Goal: Task Accomplishment & Management: Manage account settings

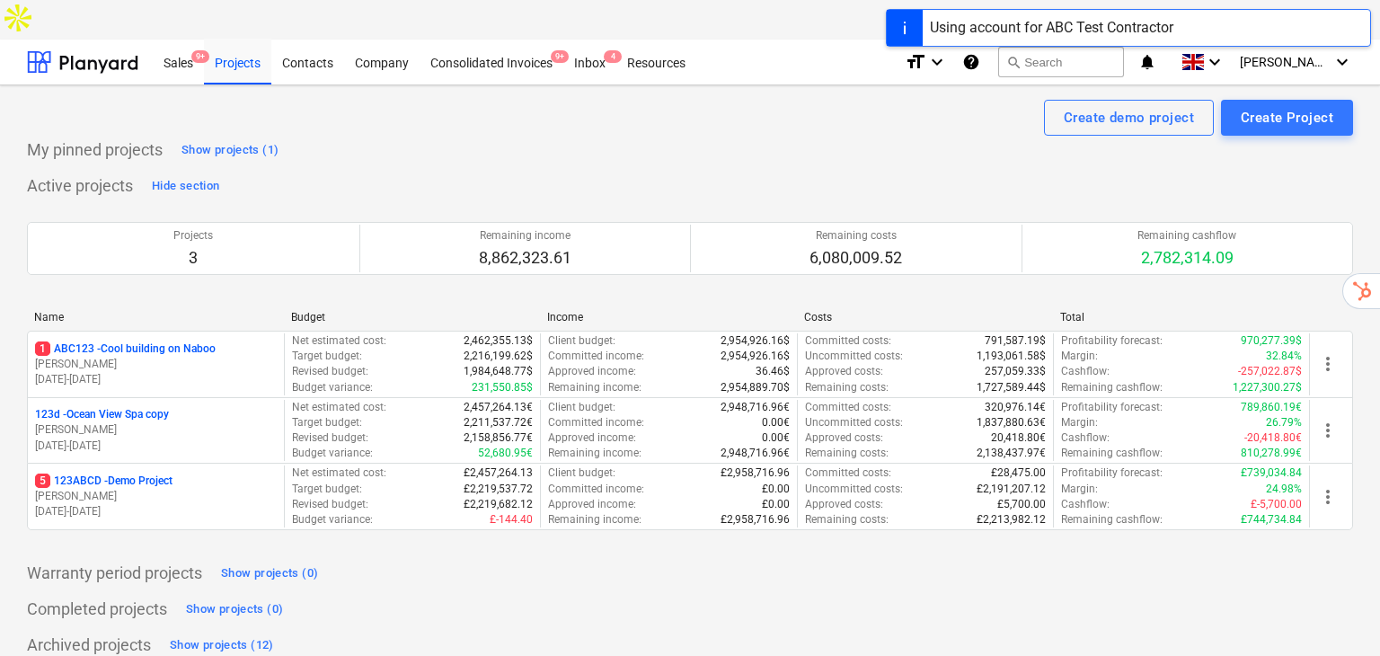
drag, startPoint x: 1310, startPoint y: 24, endPoint x: 1195, endPoint y: 13, distance: 115.5
click at [1224, 15] on div "Using account for ABC Test Contractor" at bounding box center [1128, 28] width 485 height 38
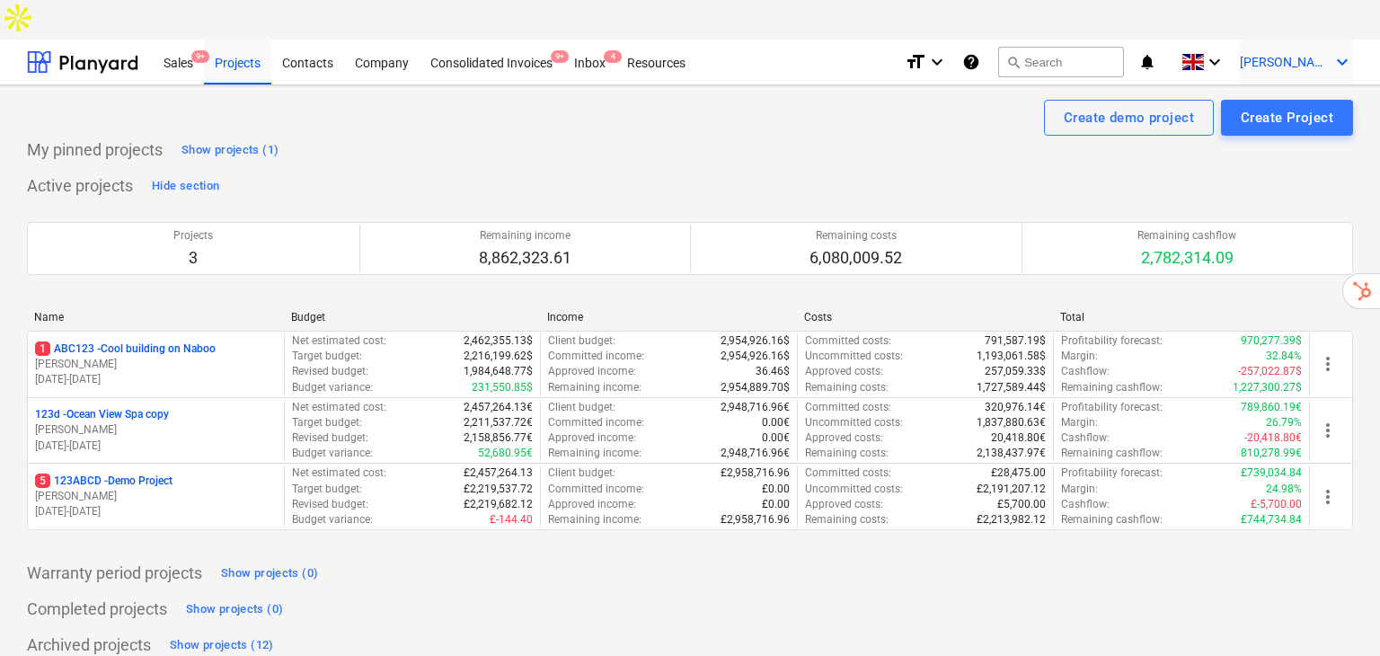
click at [1319, 55] on span "[PERSON_NAME]" at bounding box center [1285, 62] width 90 height 14
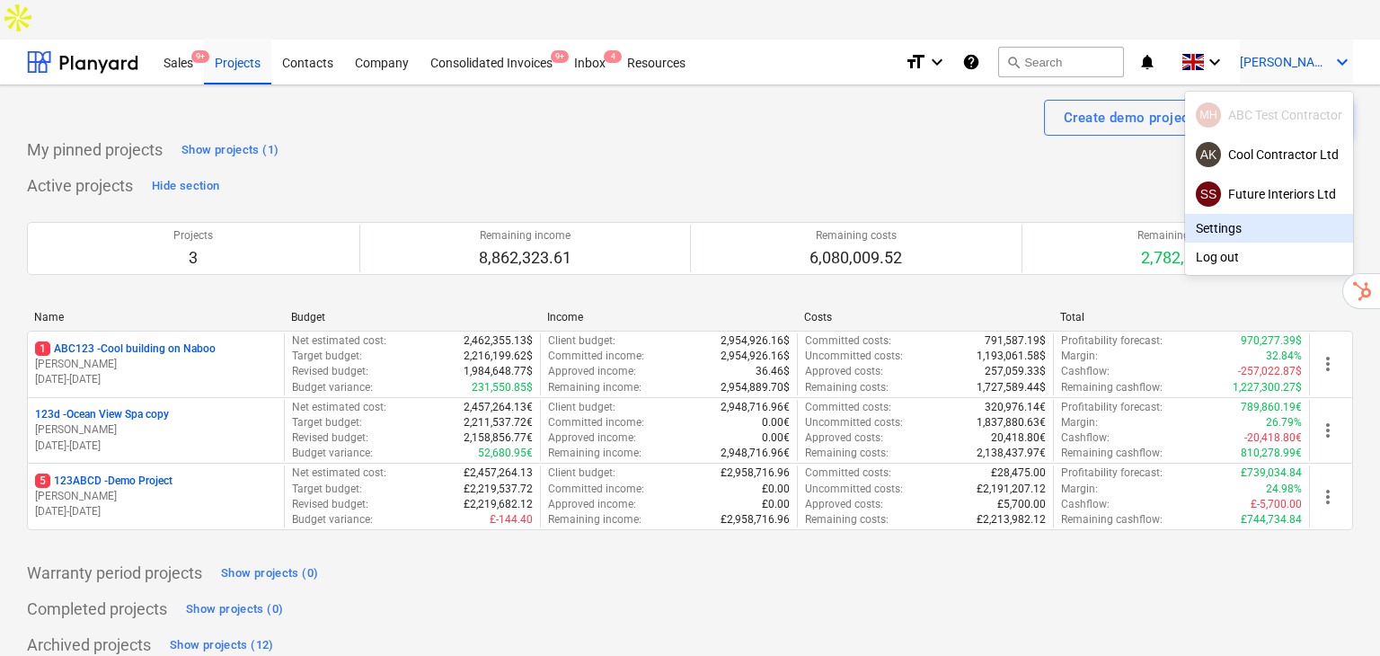
click at [1275, 214] on div "Settings" at bounding box center [1269, 228] width 168 height 29
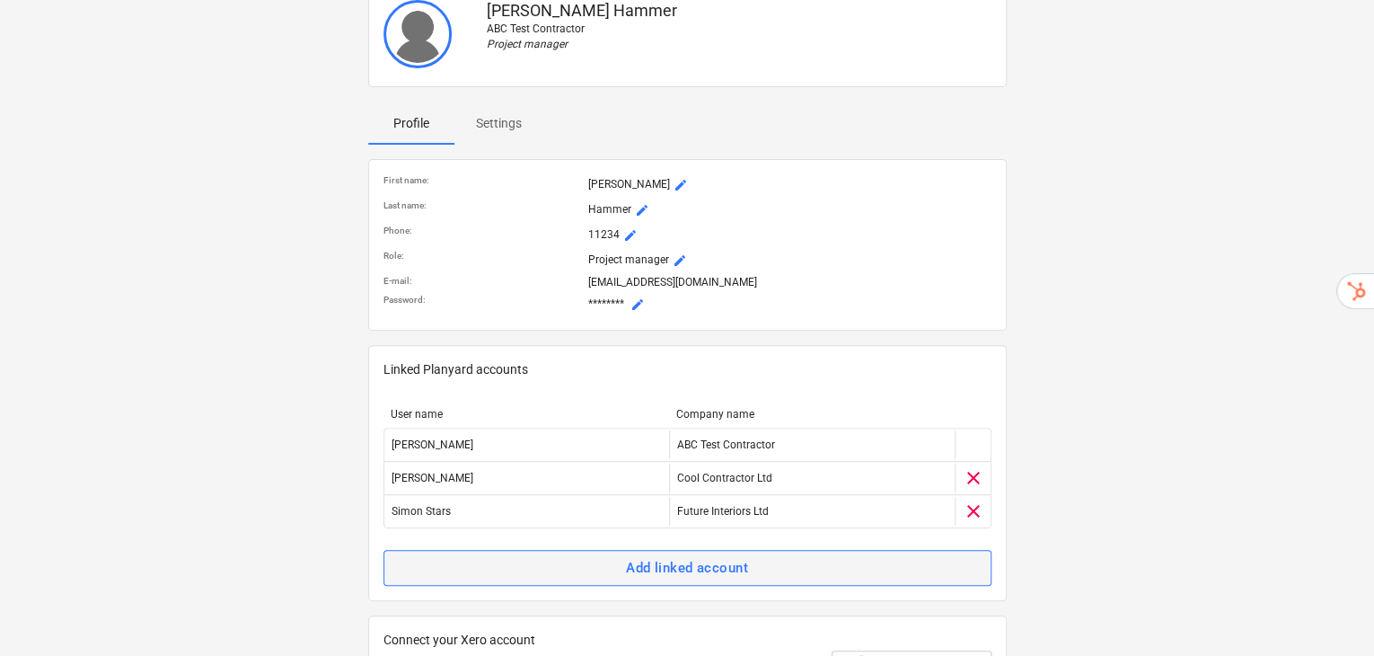
scroll to position [119, 0]
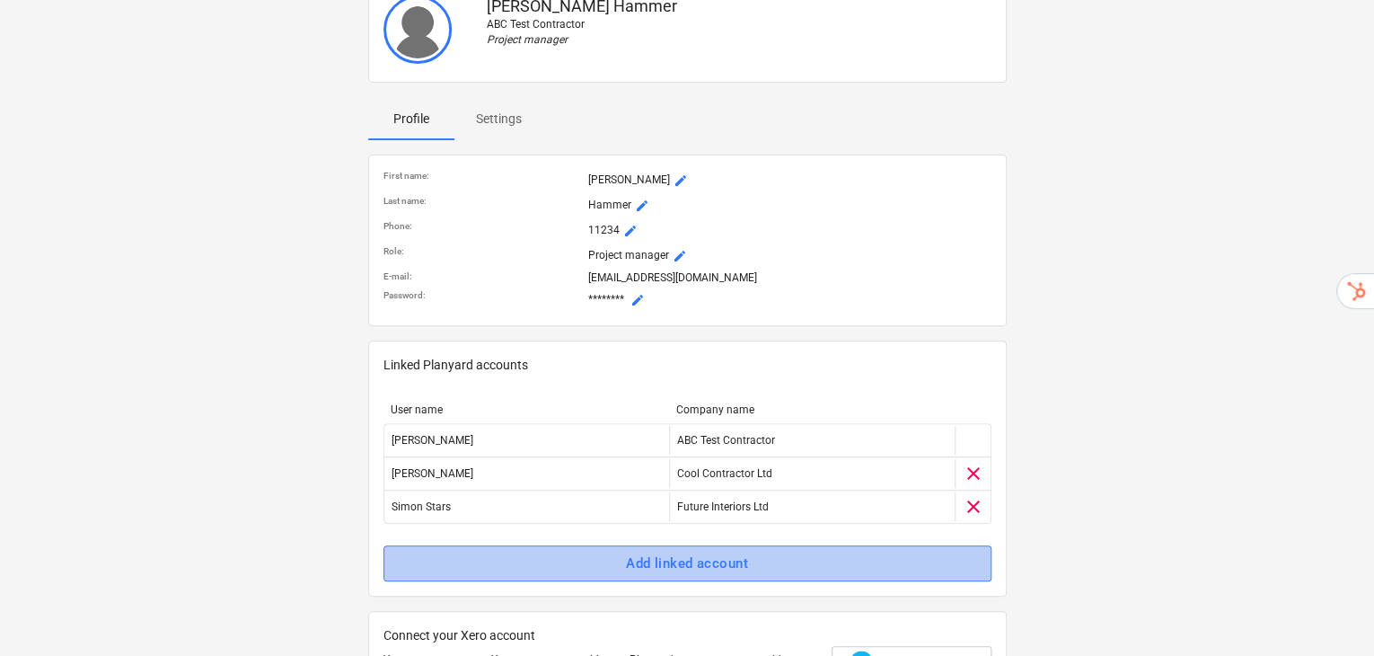
click at [737, 552] on div "Add linked account" at bounding box center [687, 563] width 122 height 23
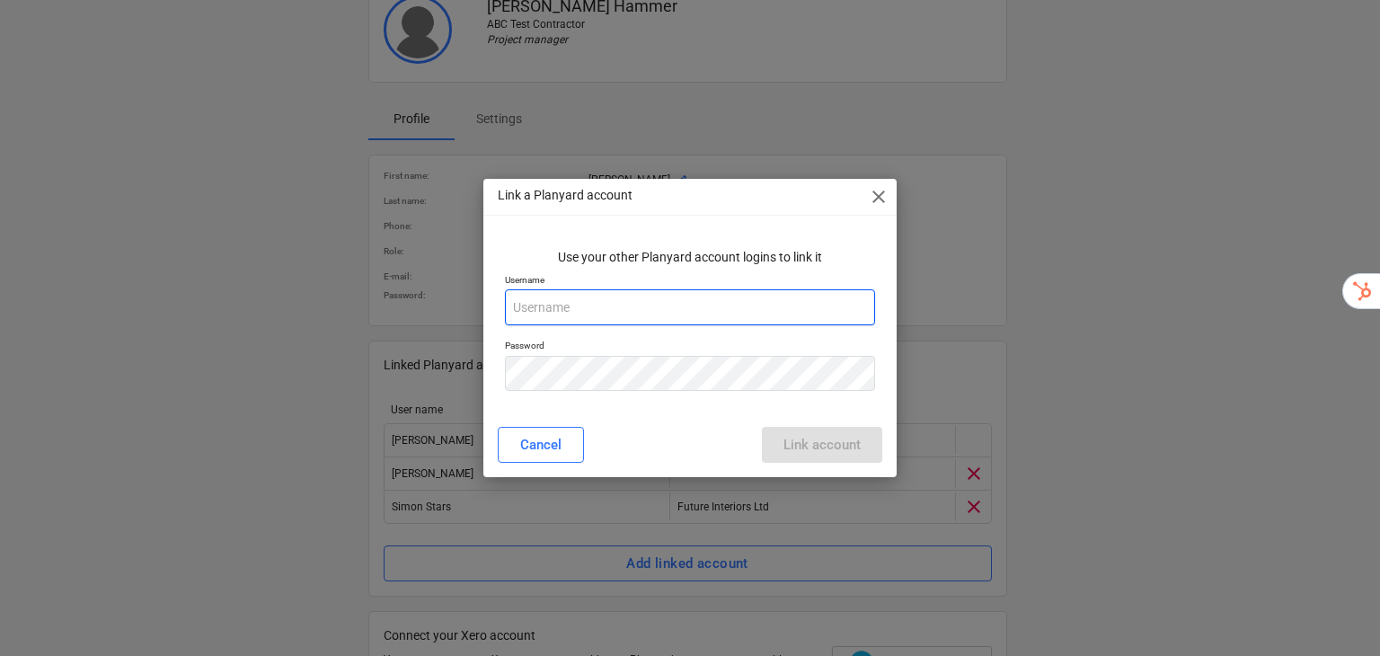
click at [755, 306] on input "email" at bounding box center [690, 307] width 371 height 36
type input "[EMAIL_ADDRESS][DOMAIN_NAME]"
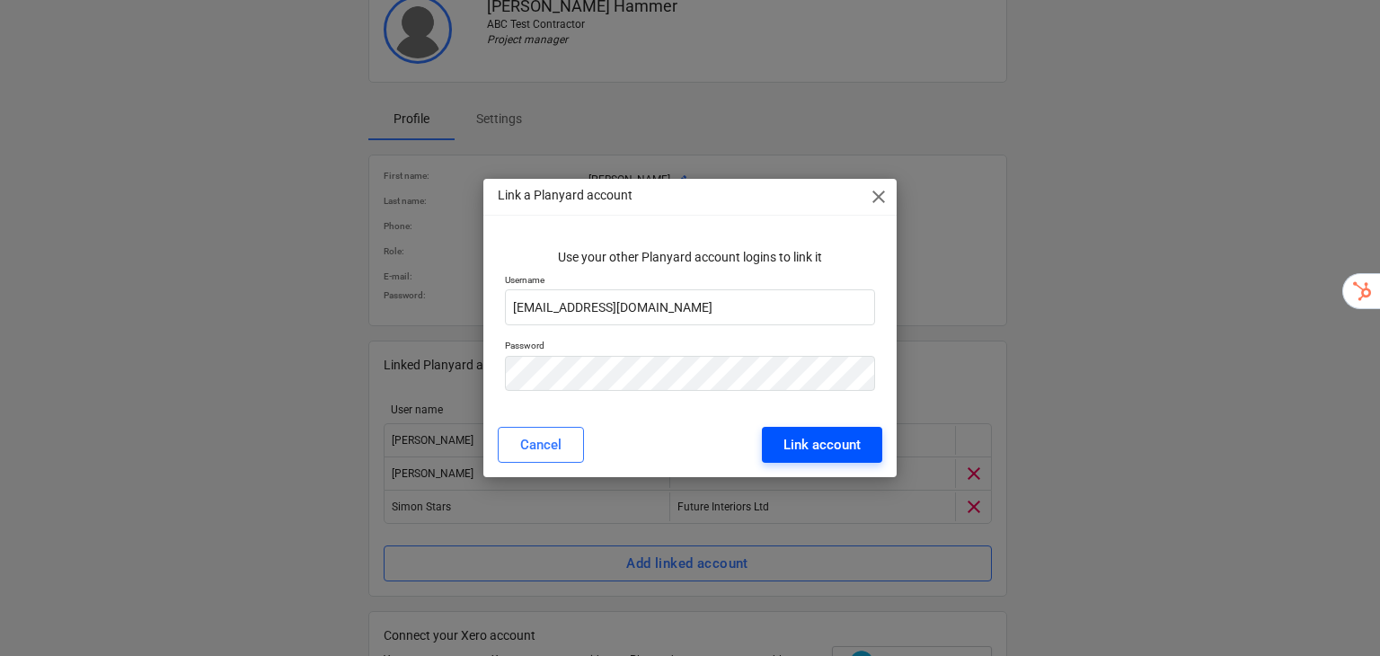
click at [810, 437] on div "Link account" at bounding box center [821, 444] width 77 height 23
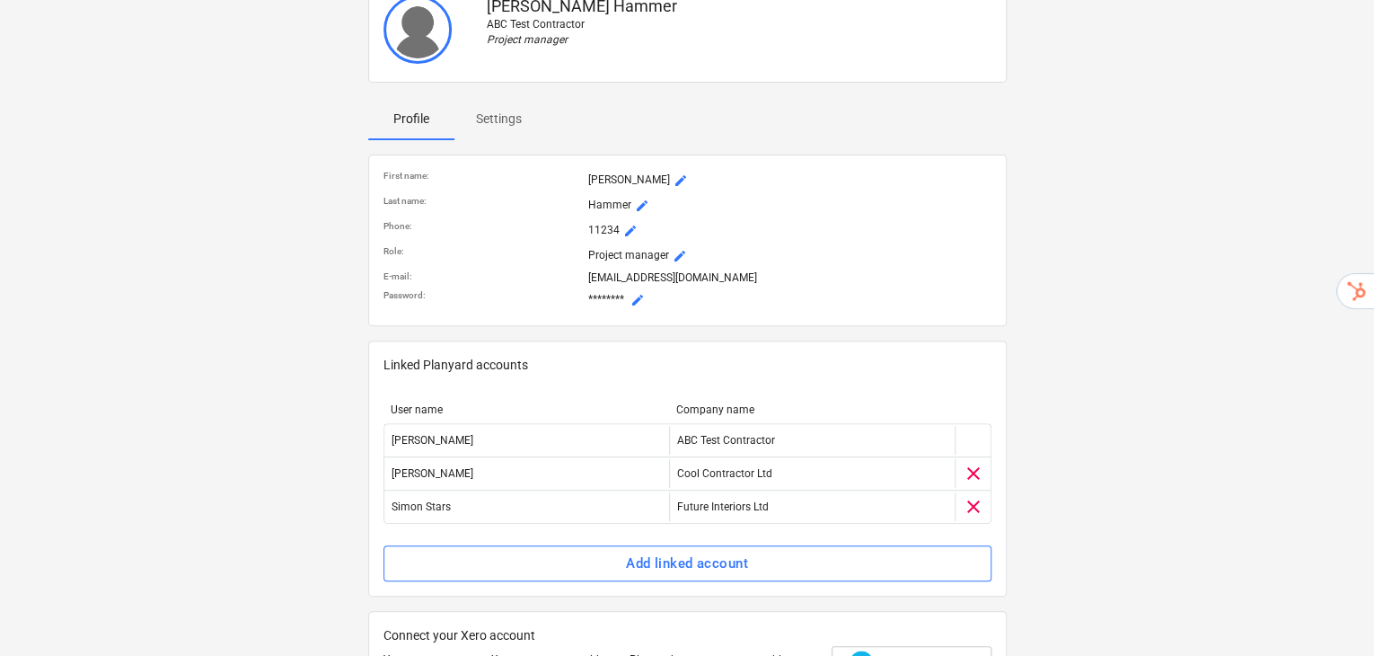
click at [1130, 606] on div "[PERSON_NAME] ABC Test Contractor Project manager Profile Settings First name :…" at bounding box center [687, 470] width 1335 height 994
click at [704, 552] on div "Add linked account" at bounding box center [687, 563] width 122 height 23
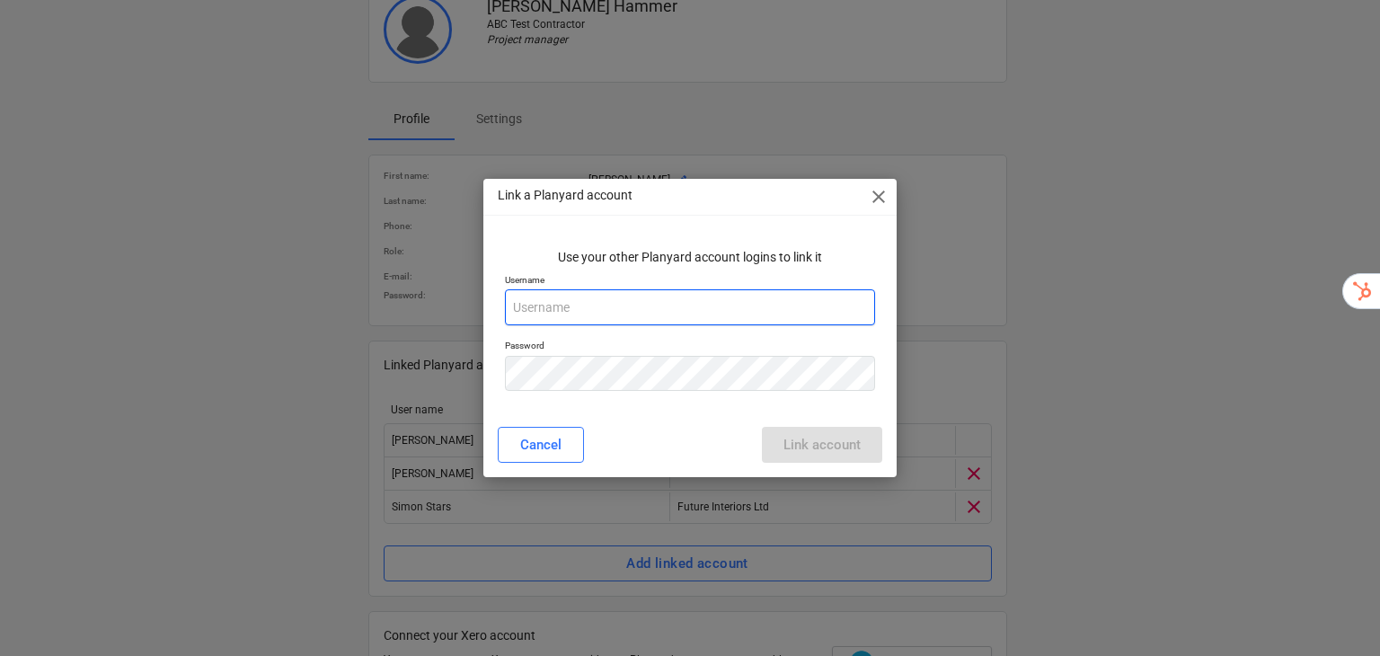
click at [689, 311] on input "email" at bounding box center [690, 307] width 371 height 36
type input "[EMAIL_ADDRESS][DOMAIN_NAME]"
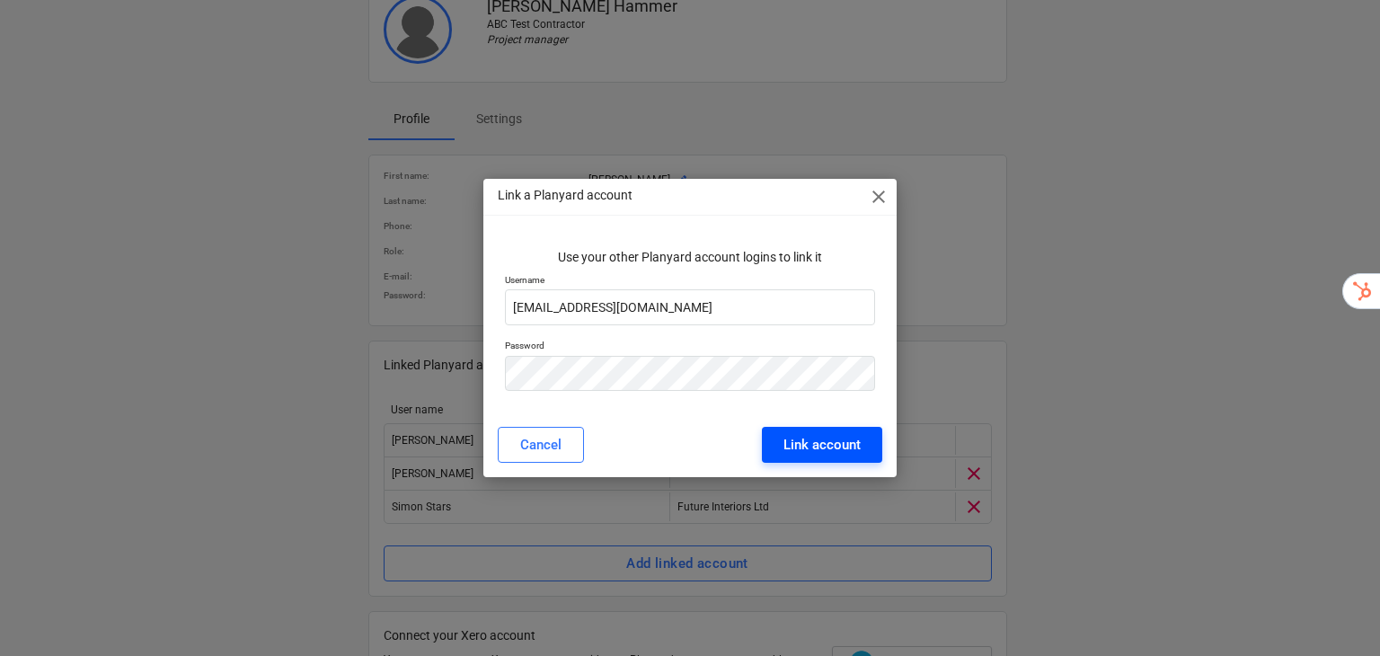
click at [817, 446] on div "Link account" at bounding box center [821, 444] width 77 height 23
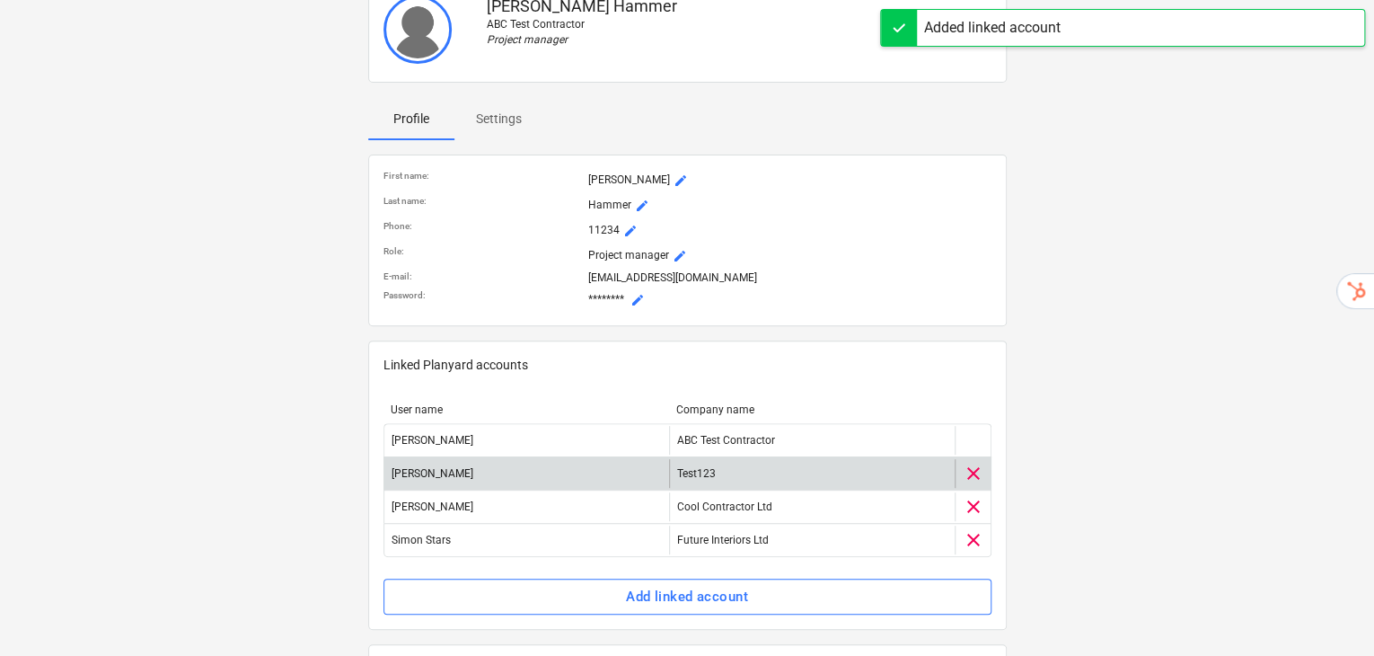
click at [844, 459] on div "Test123" at bounding box center [812, 473] width 286 height 29
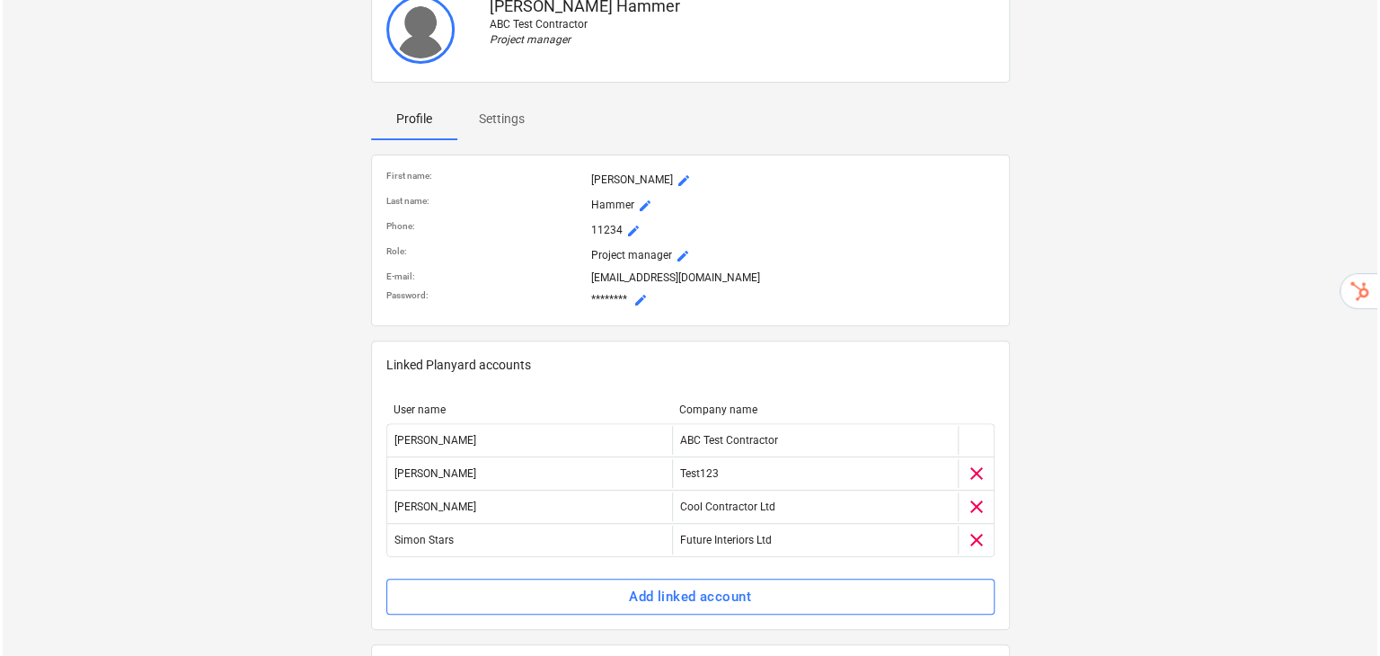
scroll to position [0, 0]
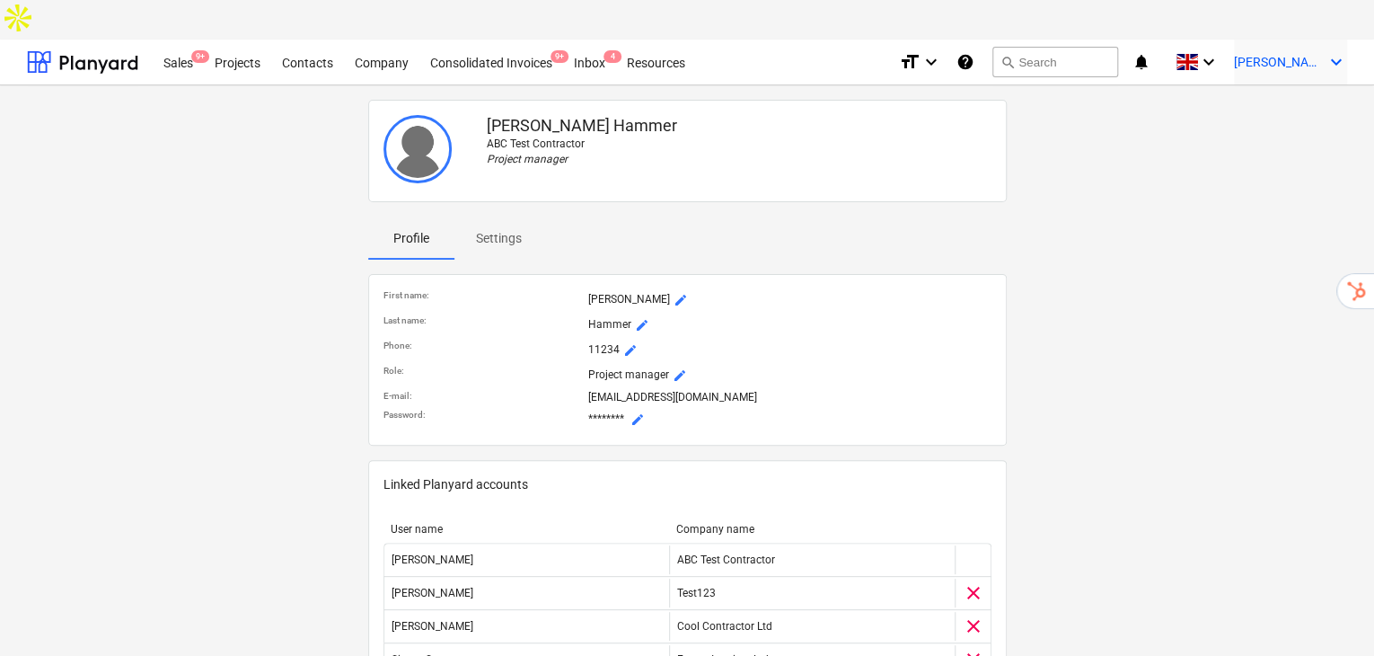
click at [1315, 55] on span "[PERSON_NAME]" at bounding box center [1279, 62] width 90 height 14
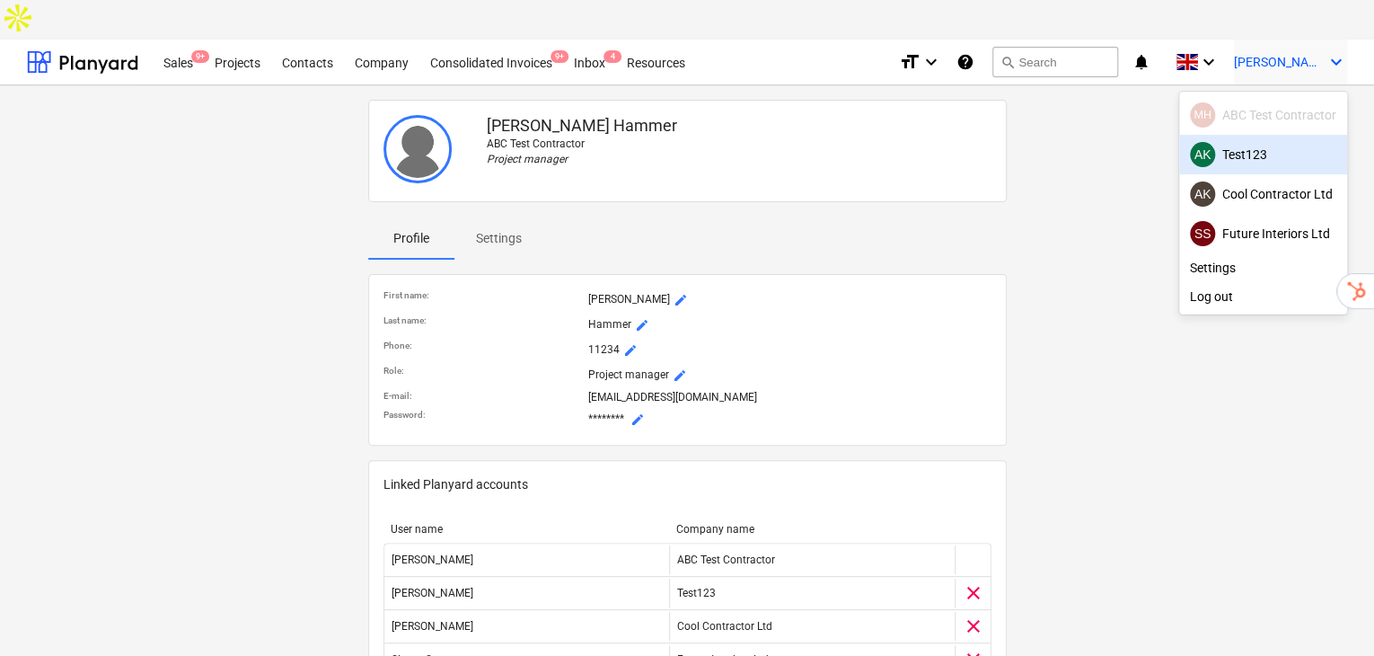
click at [1272, 142] on div "AK Test123" at bounding box center [1263, 154] width 146 height 25
